Goal: Complete application form

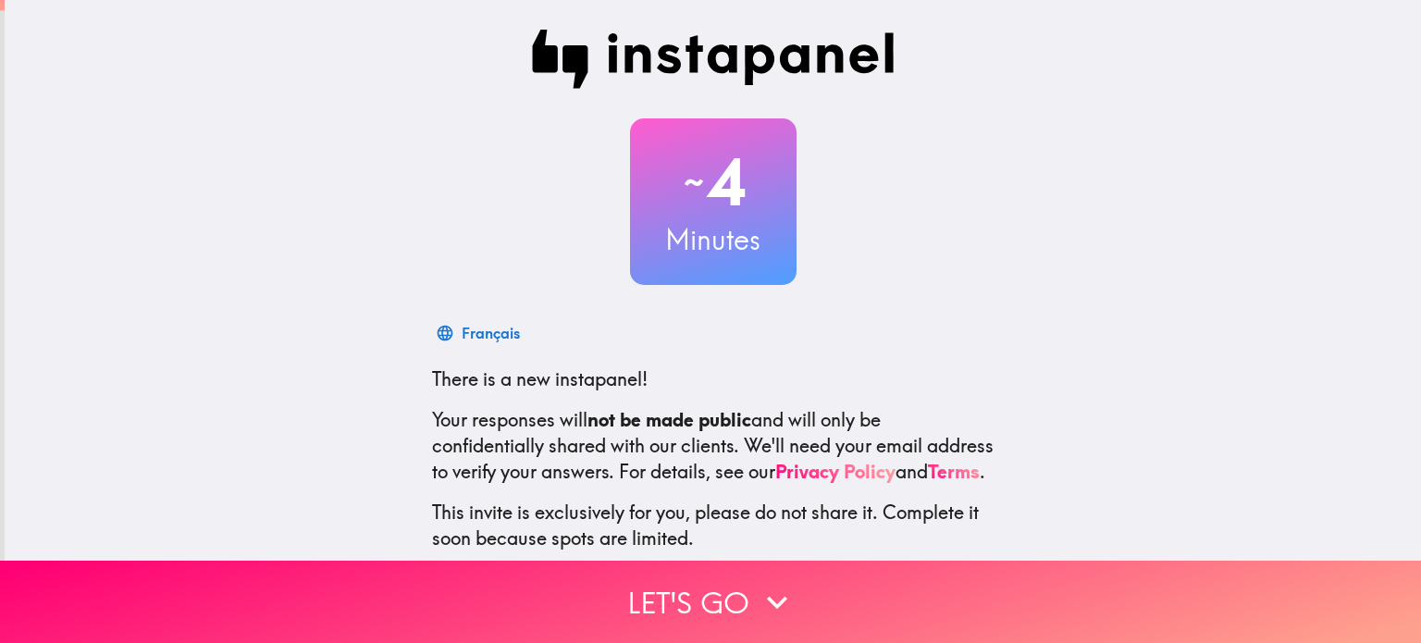
scroll to position [112, 0]
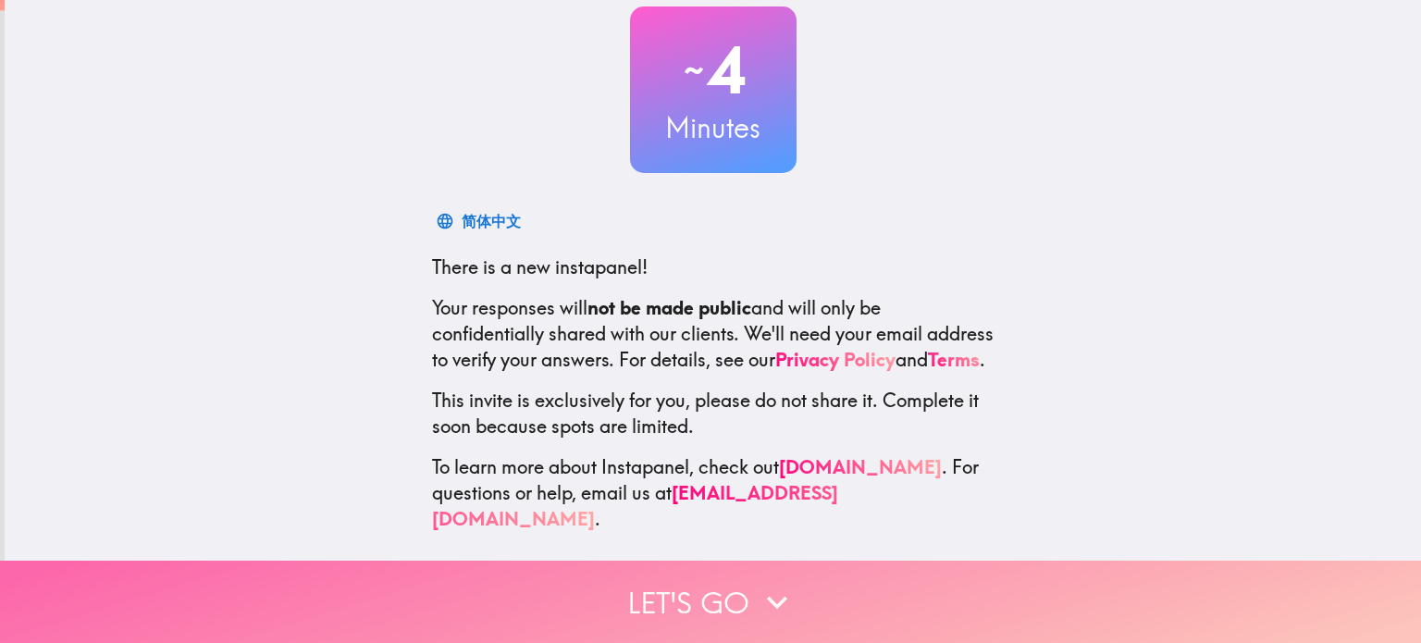
click at [757, 592] on icon "button" at bounding box center [777, 602] width 41 height 41
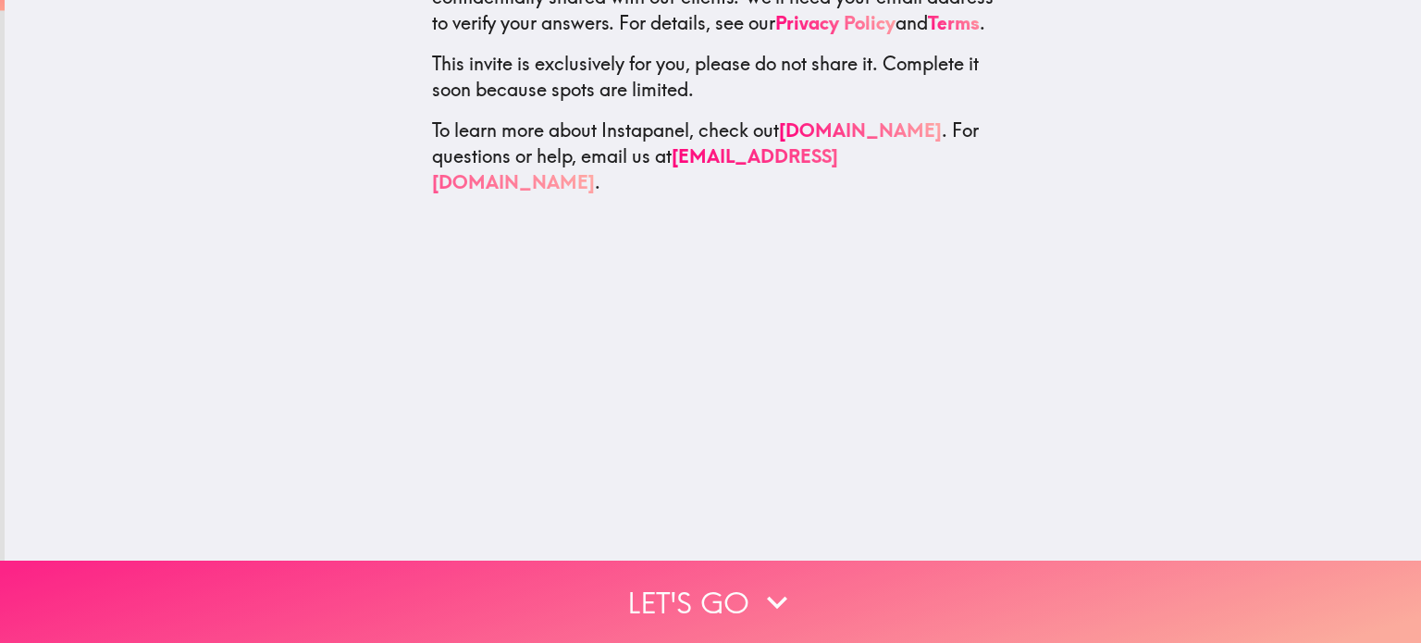
scroll to position [0, 0]
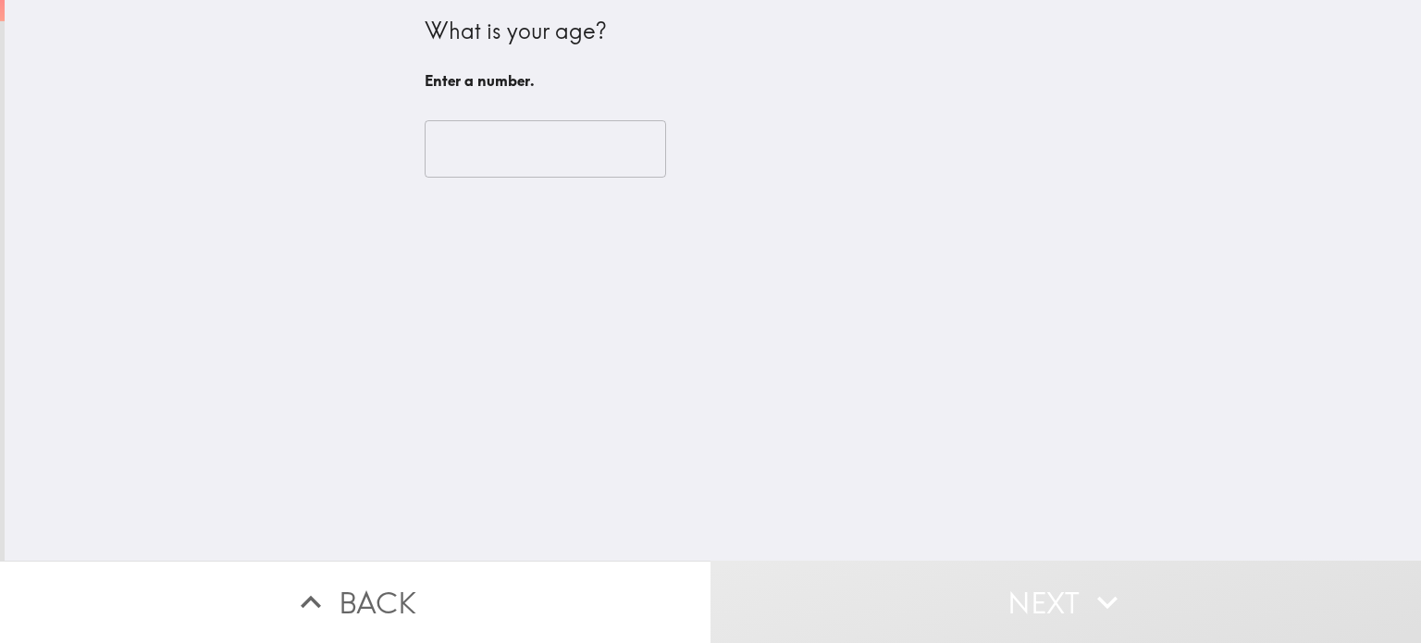
click at [476, 169] on input "number" at bounding box center [545, 148] width 241 height 57
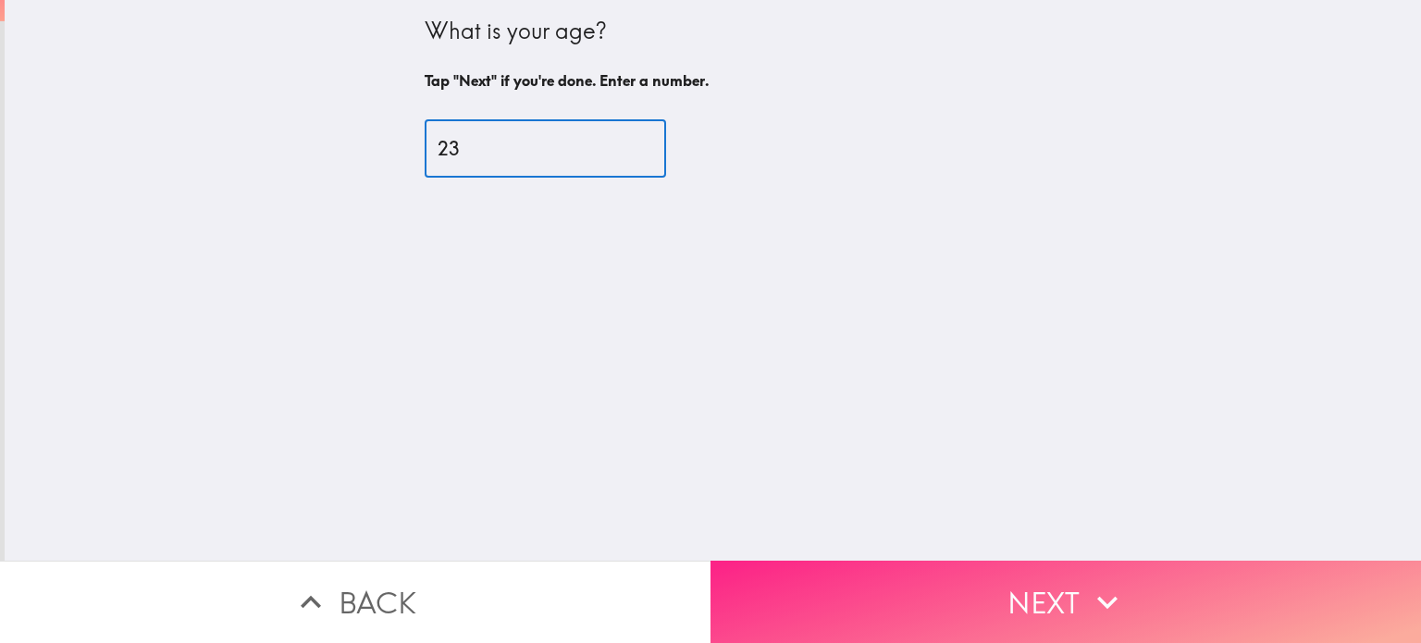
type input "23"
click at [1083, 578] on button "Next" at bounding box center [1065, 601] width 710 height 82
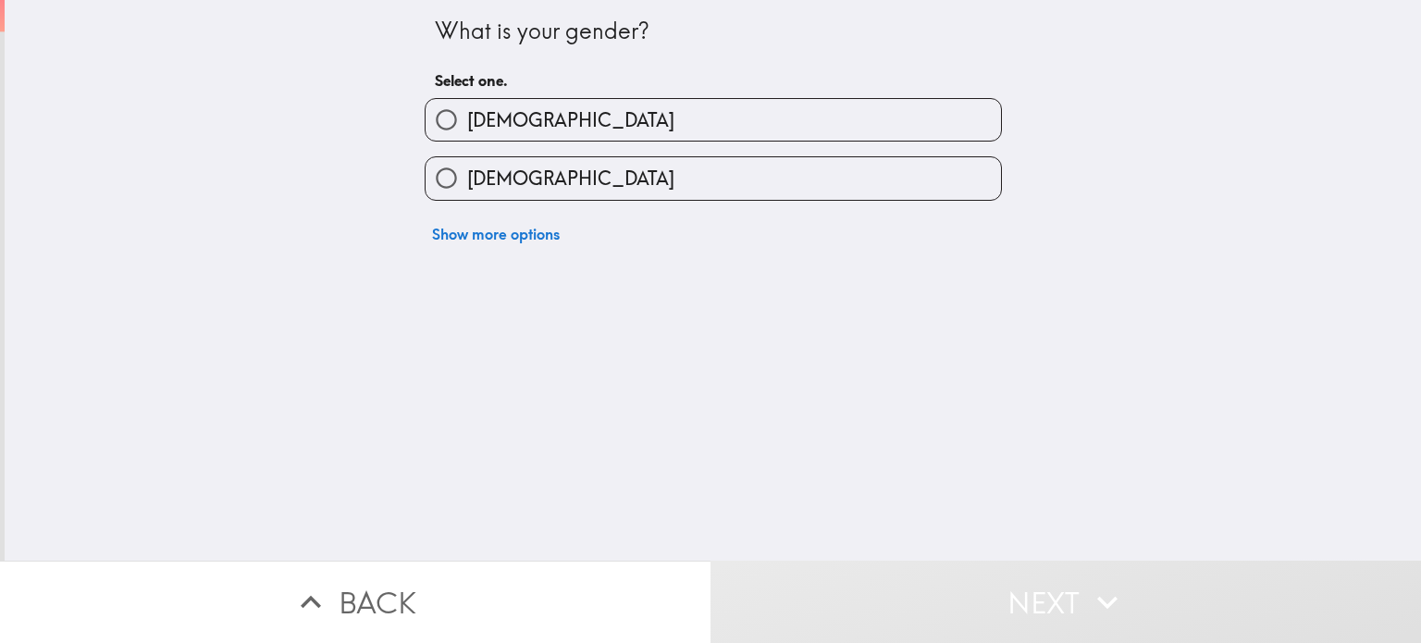
click at [468, 171] on span "[DEMOGRAPHIC_DATA]" at bounding box center [570, 179] width 207 height 26
click at [467, 171] on input "[DEMOGRAPHIC_DATA]" at bounding box center [446, 178] width 42 height 42
radio input "true"
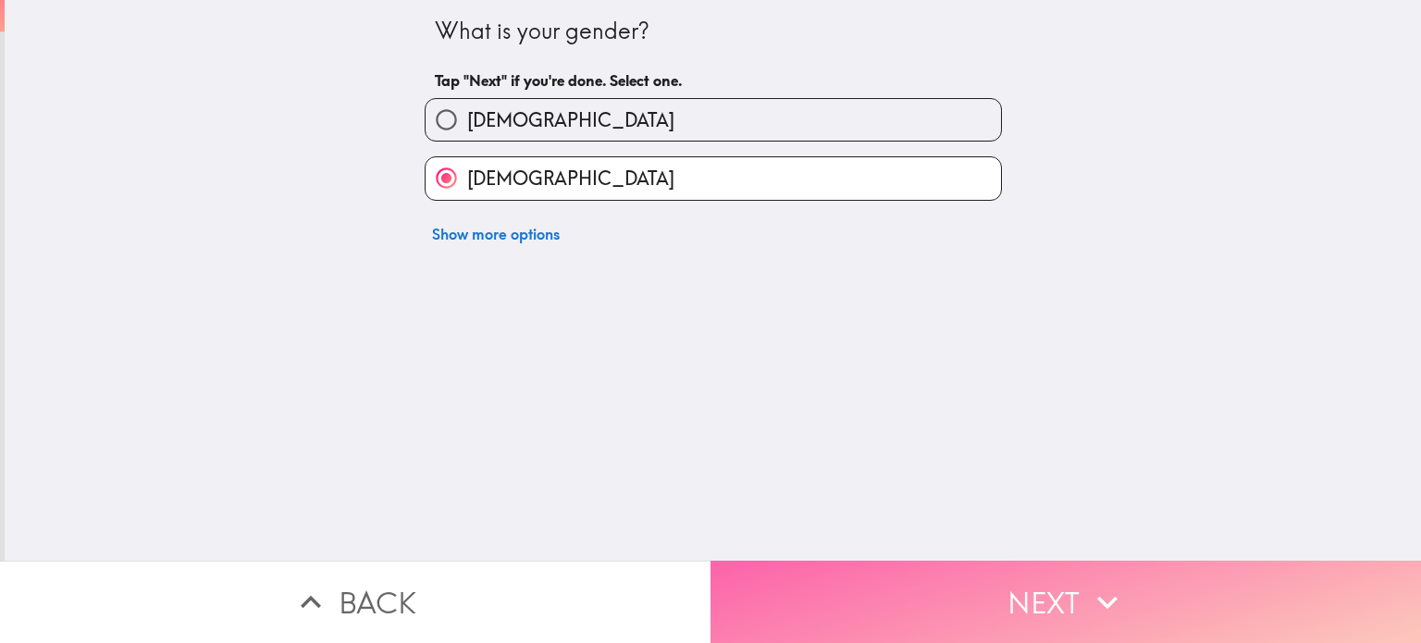
click at [1114, 603] on icon "button" at bounding box center [1107, 602] width 41 height 41
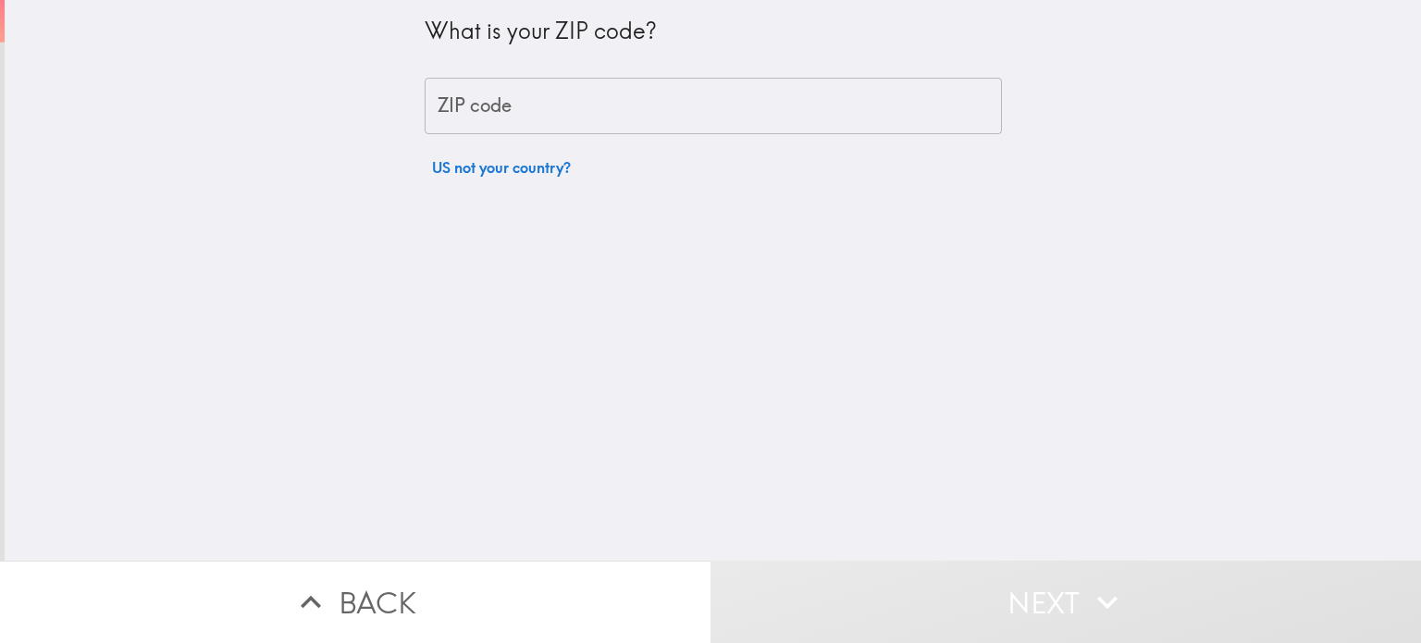
click at [577, 104] on input "ZIP code" at bounding box center [713, 106] width 577 height 57
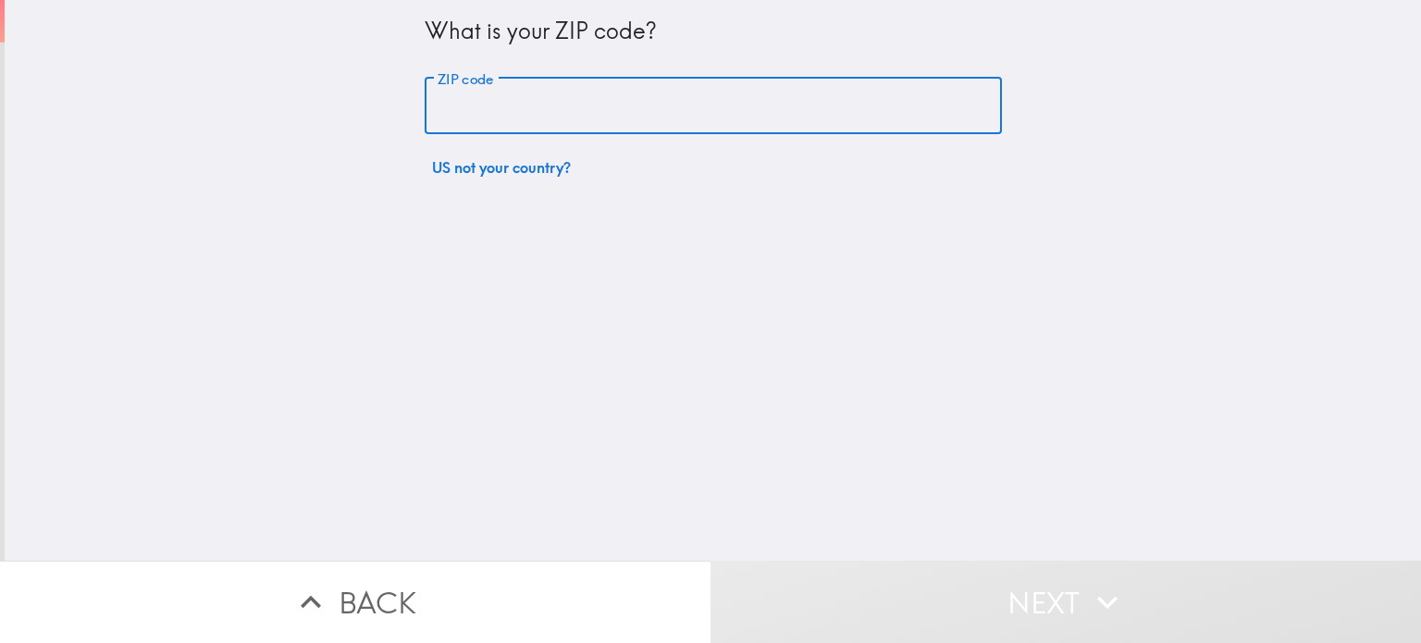
type input "10002"
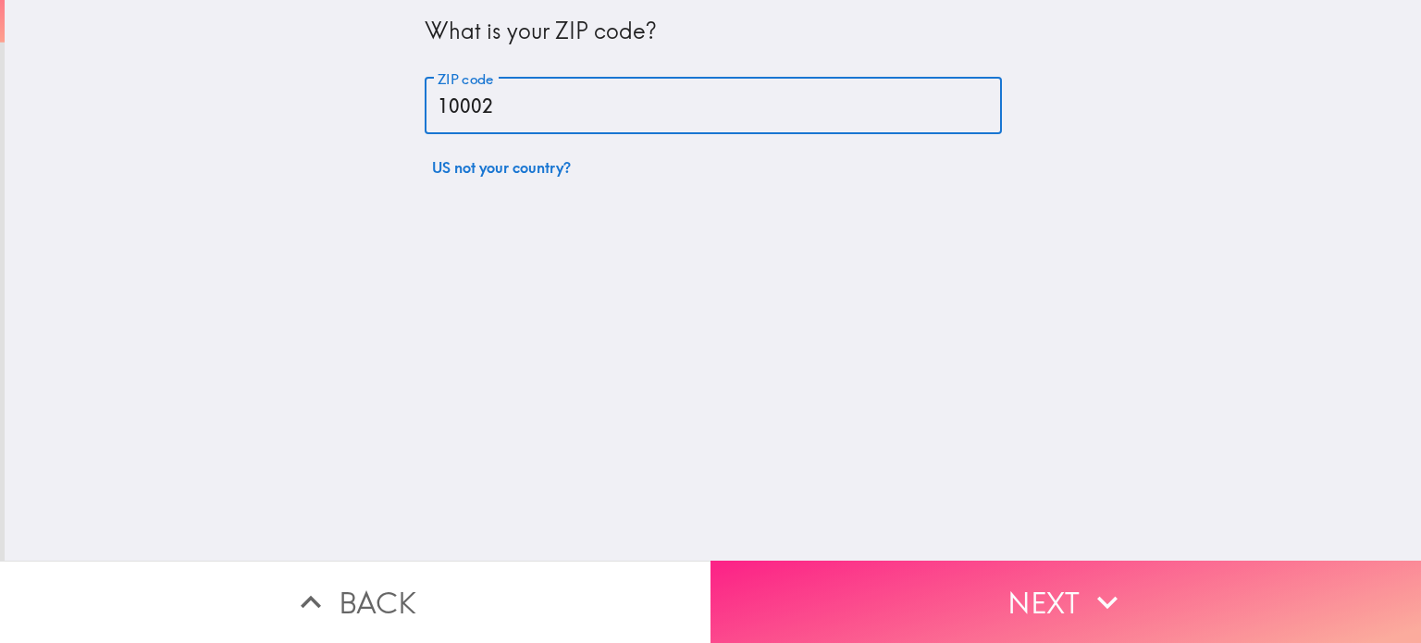
click at [1110, 597] on icon "button" at bounding box center [1107, 602] width 41 height 41
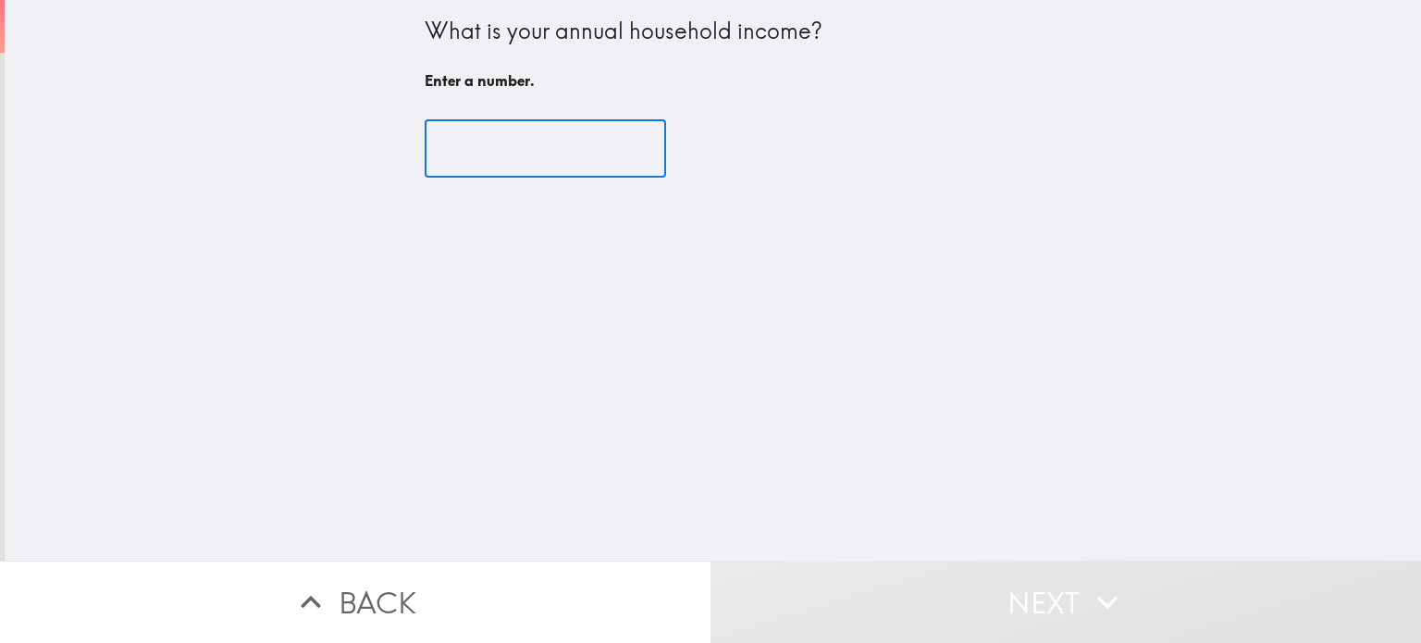
click at [539, 155] on input "number" at bounding box center [545, 148] width 241 height 57
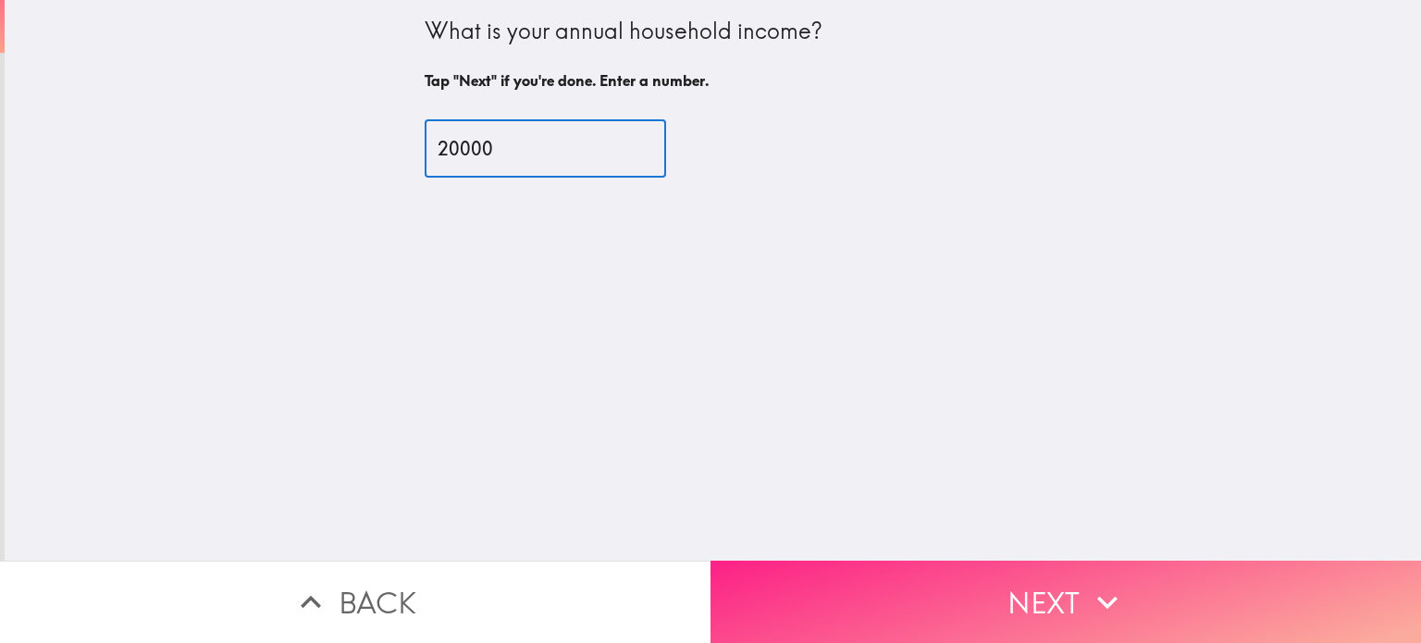
type input "20000"
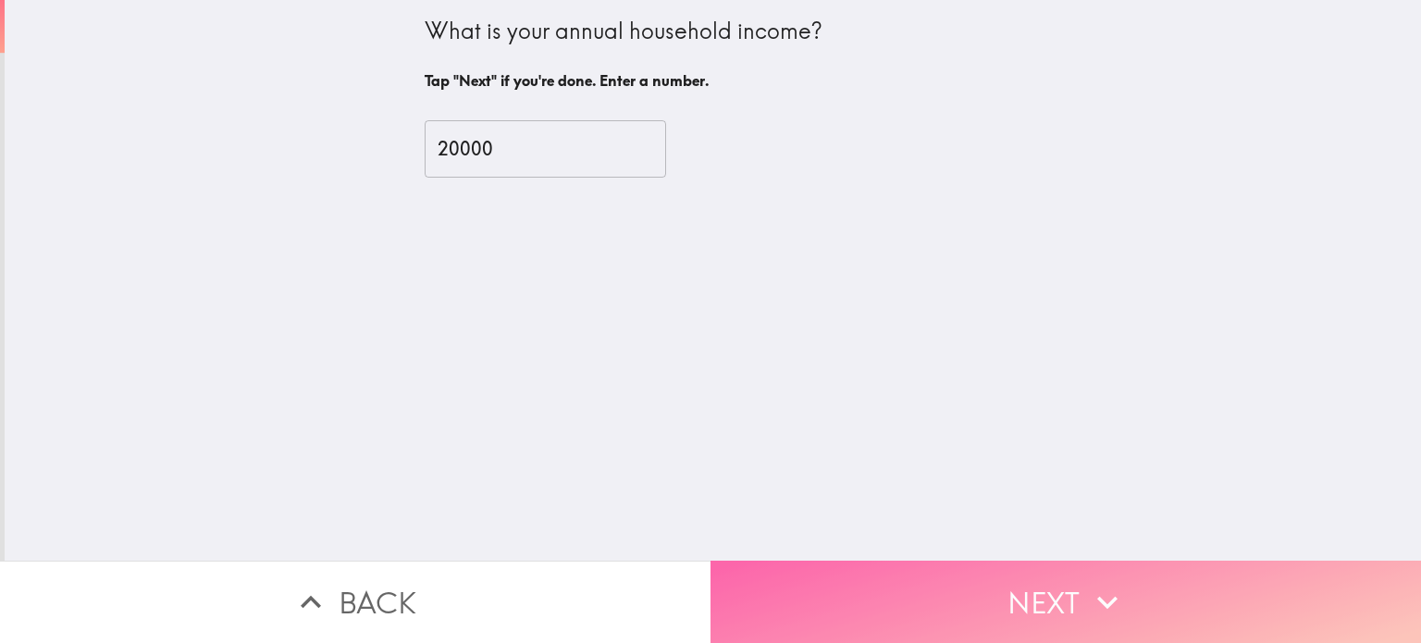
click at [1061, 573] on button "Next" at bounding box center [1065, 601] width 710 height 82
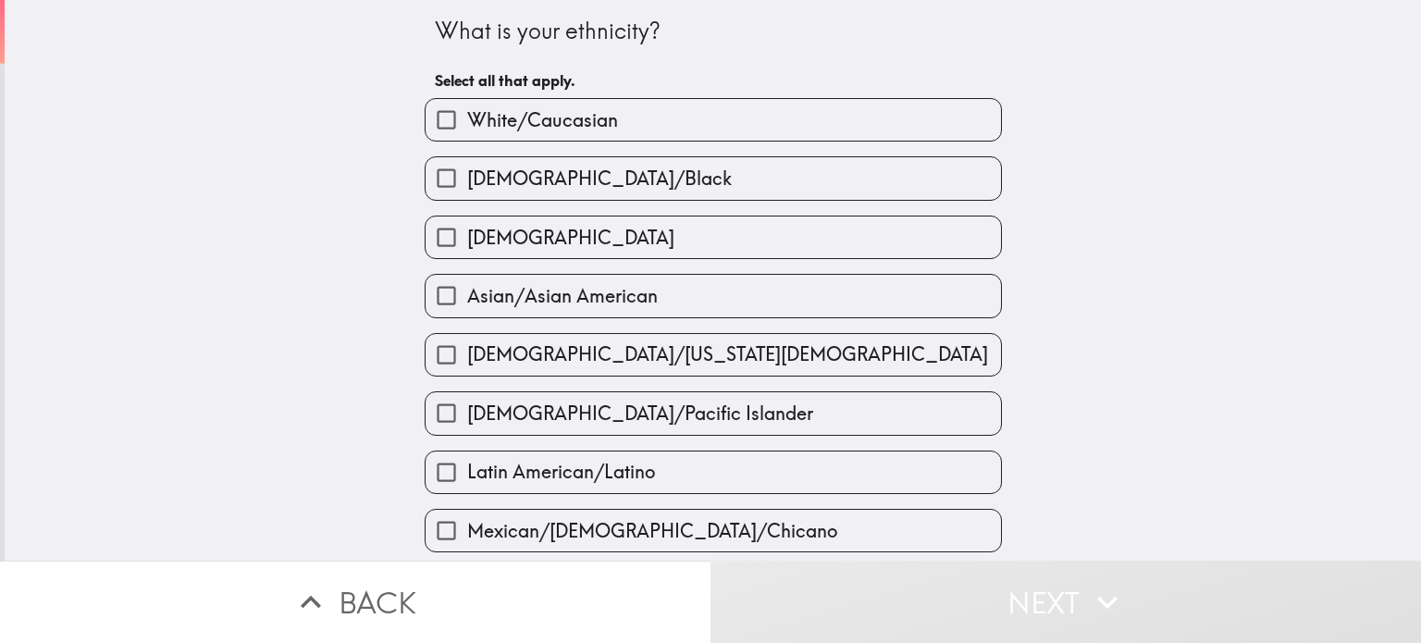
click at [550, 229] on label "[DEMOGRAPHIC_DATA]" at bounding box center [712, 237] width 575 height 42
click at [467, 229] on input "[DEMOGRAPHIC_DATA]" at bounding box center [446, 237] width 42 height 42
checkbox input "true"
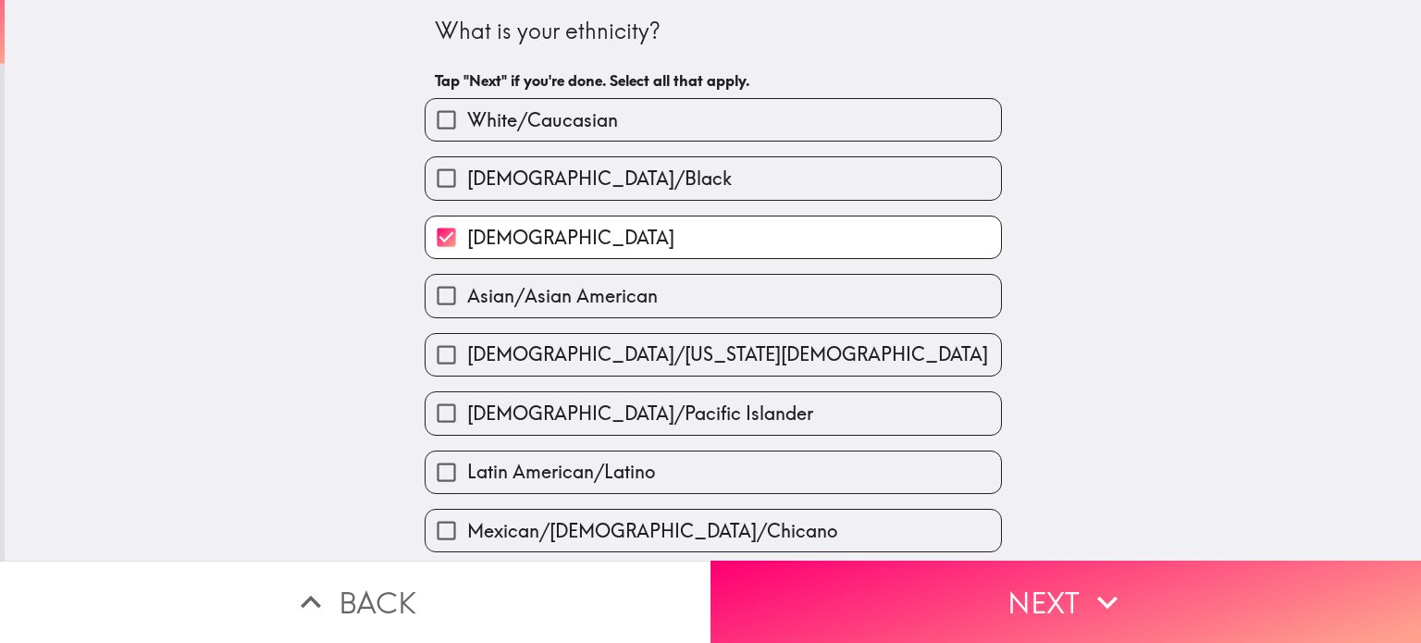
click at [567, 183] on span "[DEMOGRAPHIC_DATA]/Black" at bounding box center [599, 179] width 265 height 26
click at [467, 183] on input "[DEMOGRAPHIC_DATA]/Black" at bounding box center [446, 178] width 42 height 42
checkbox input "true"
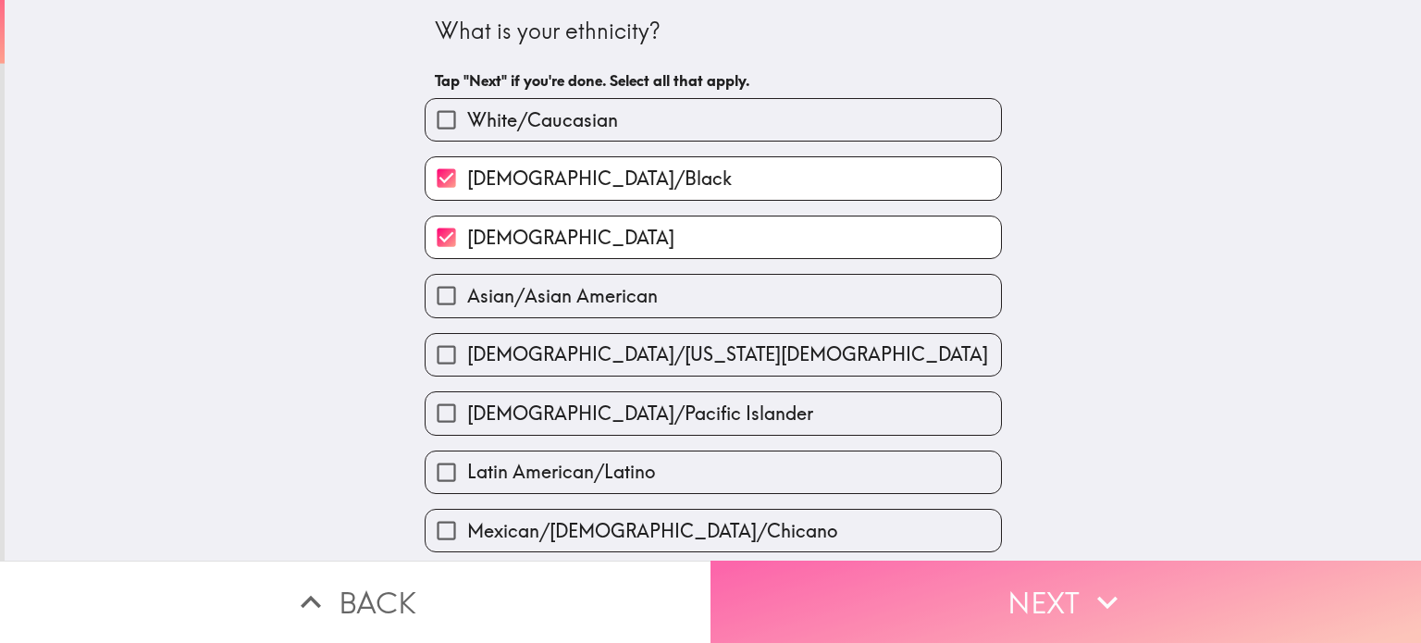
click at [1055, 581] on button "Next" at bounding box center [1065, 601] width 710 height 82
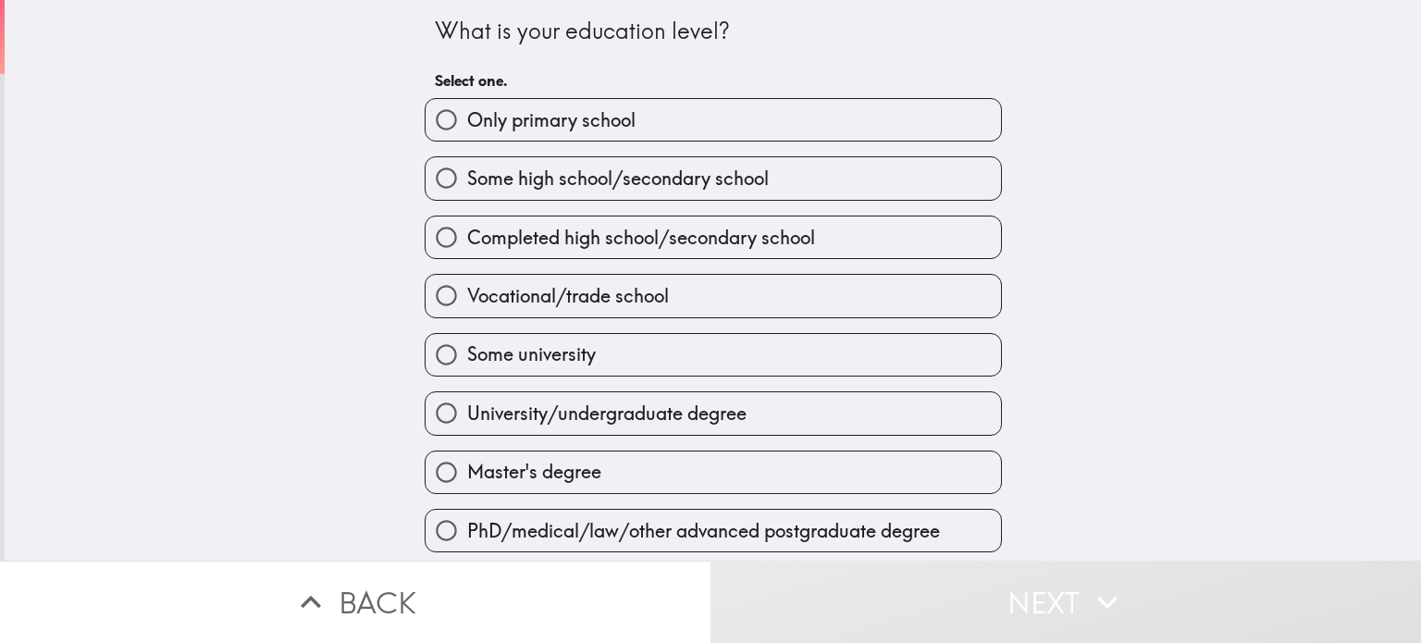
click at [700, 293] on label "Vocational/trade school" at bounding box center [712, 296] width 575 height 42
click at [467, 293] on input "Vocational/trade school" at bounding box center [446, 296] width 42 height 42
radio input "true"
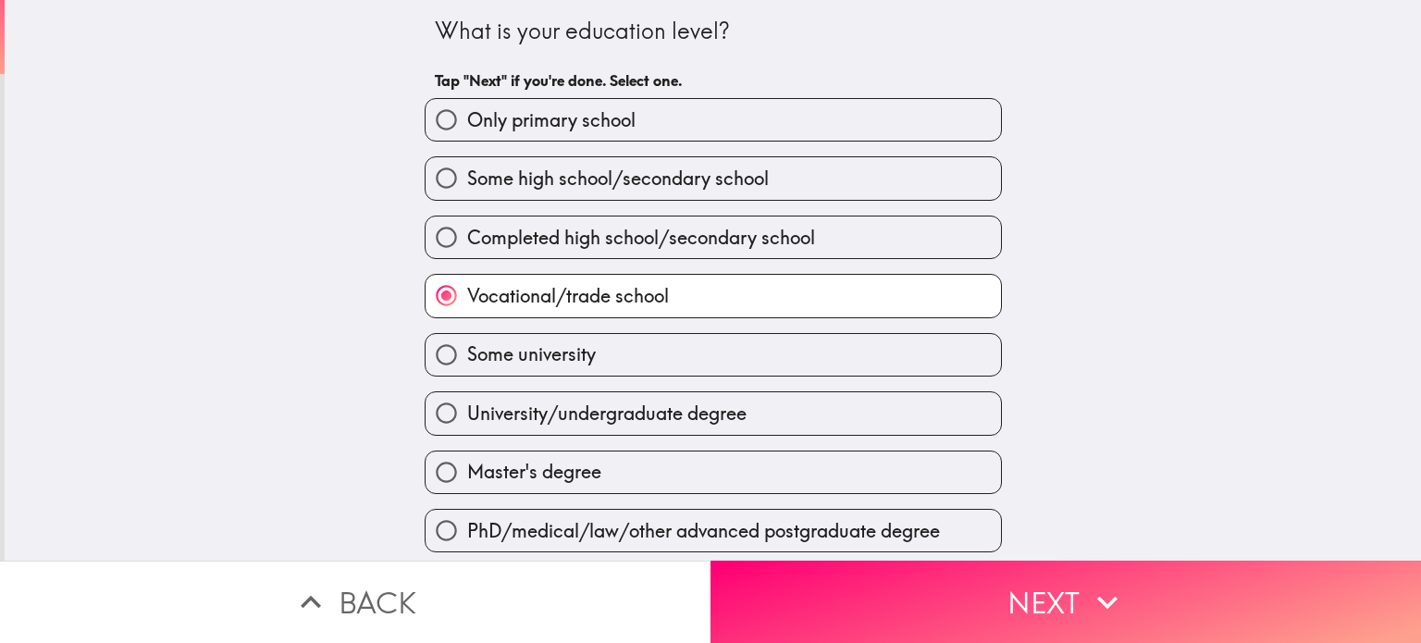
click at [714, 341] on label "Some university" at bounding box center [712, 355] width 575 height 42
click at [467, 341] on input "Some university" at bounding box center [446, 355] width 42 height 42
radio input "true"
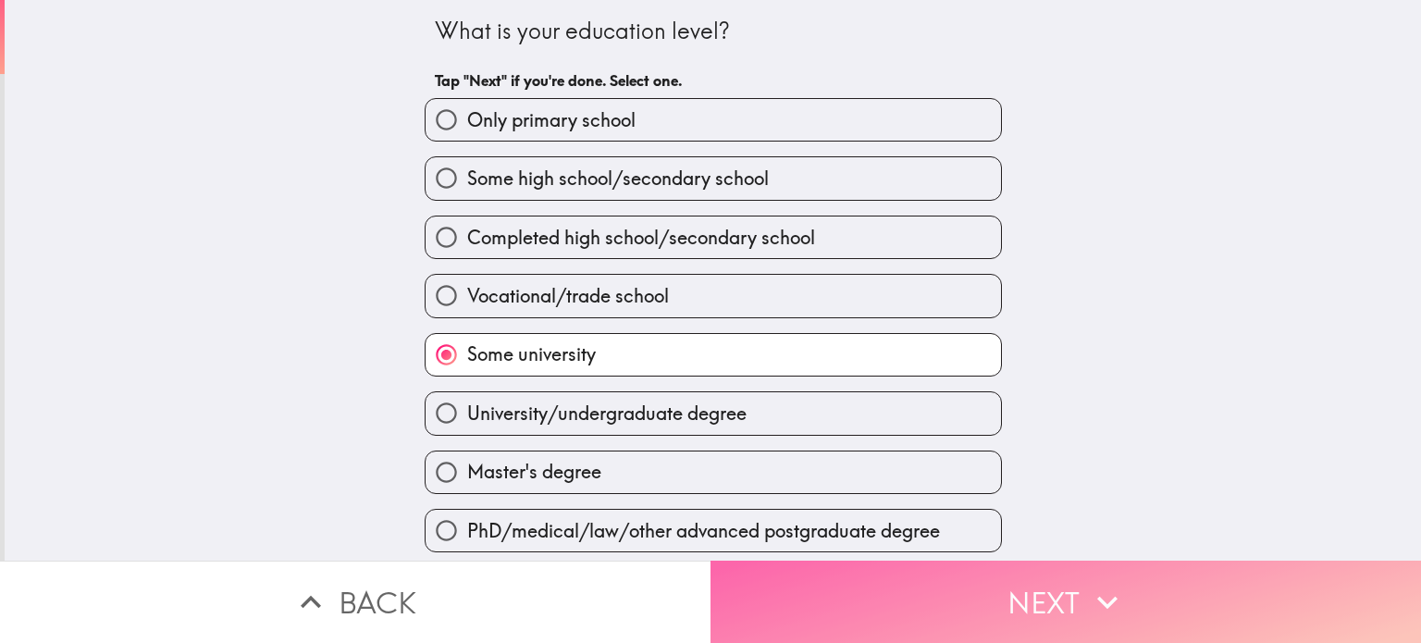
click at [1065, 586] on button "Next" at bounding box center [1065, 601] width 710 height 82
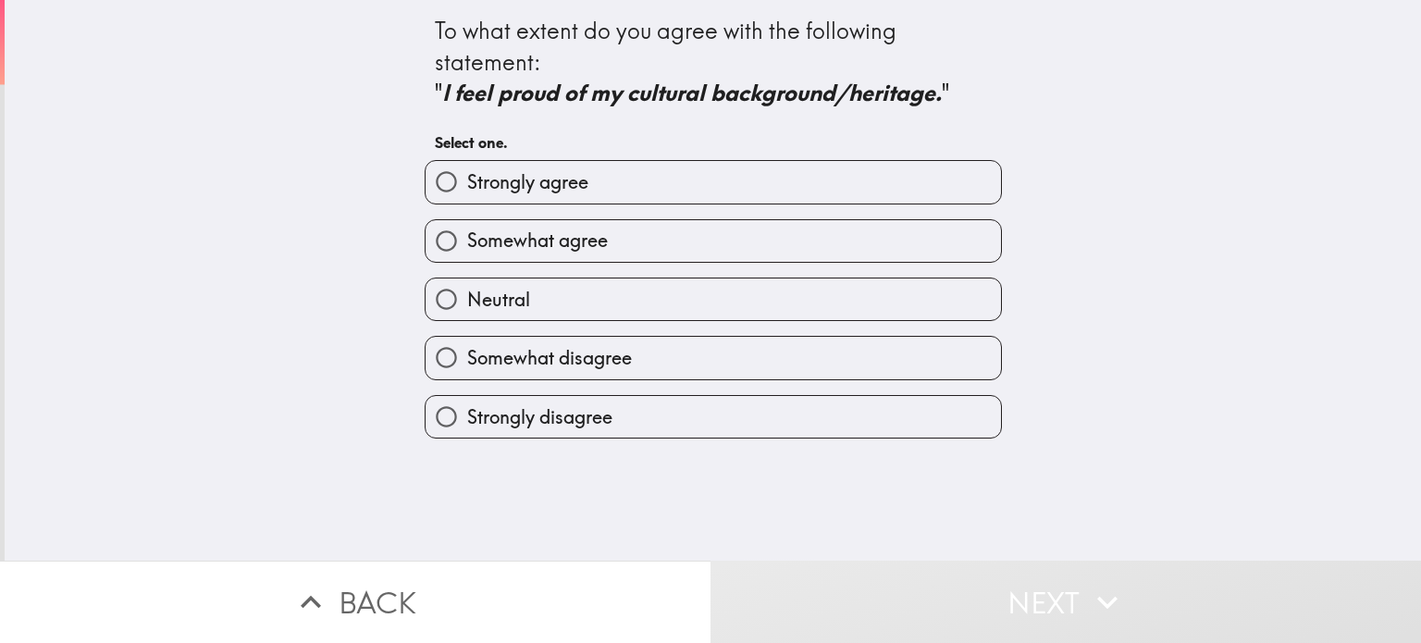
click at [587, 189] on span "Strongly agree" at bounding box center [527, 182] width 121 height 26
click at [467, 189] on input "Strongly agree" at bounding box center [446, 182] width 42 height 42
radio input "true"
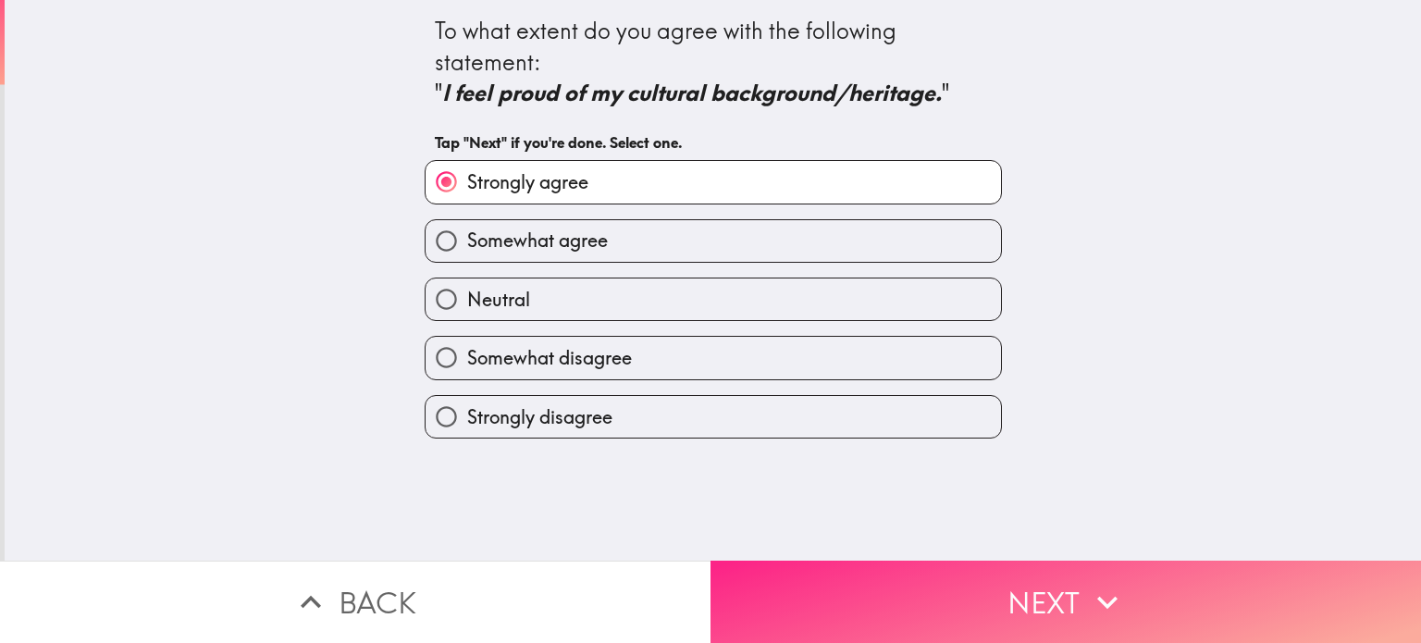
click at [1030, 595] on button "Next" at bounding box center [1065, 601] width 710 height 82
